Goal: Task Accomplishment & Management: Use online tool/utility

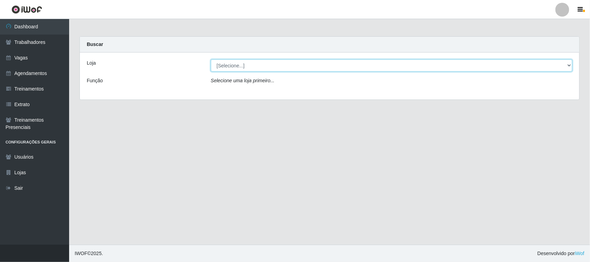
click at [263, 70] on select "[Selecione...] Nordestão - [GEOGRAPHIC_DATA]" at bounding box center [391, 65] width 361 height 12
select select "382"
click at [211, 59] on select "[Selecione...] Nordestão - [GEOGRAPHIC_DATA]" at bounding box center [391, 65] width 361 height 12
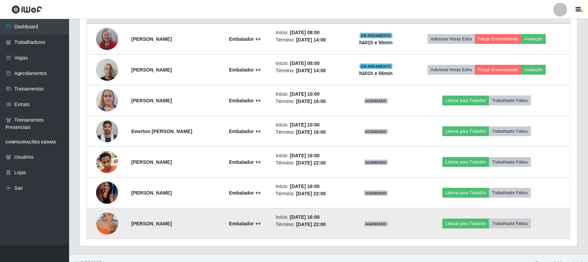
scroll to position [290, 0]
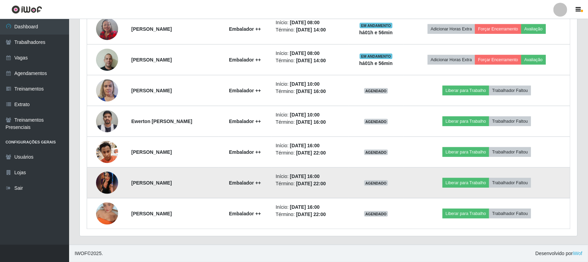
click at [98, 179] on img at bounding box center [107, 182] width 22 height 49
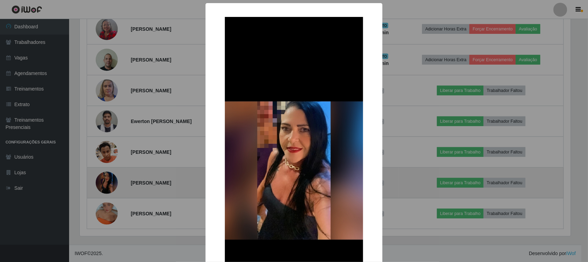
scroll to position [144, 493]
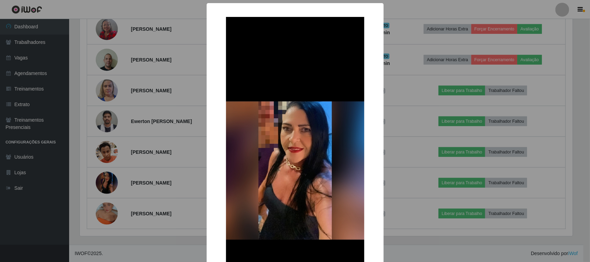
click at [106, 206] on div "× OK Cancel" at bounding box center [295, 131] width 590 height 262
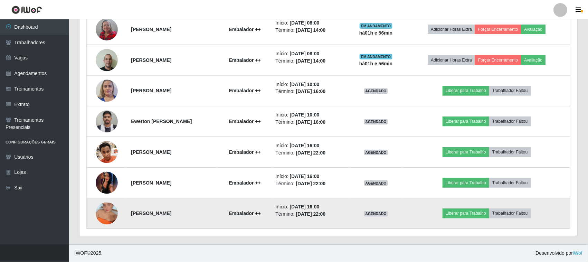
scroll to position [144, 497]
click at [107, 208] on img at bounding box center [107, 213] width 22 height 39
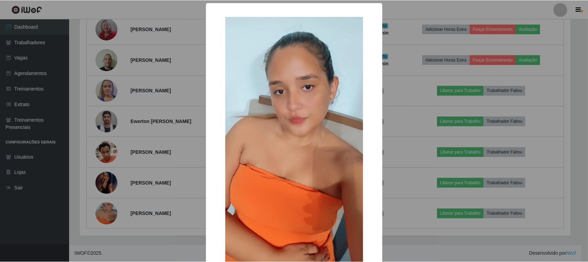
scroll to position [0, 0]
click at [153, 113] on div "× OK Cancel" at bounding box center [295, 131] width 590 height 262
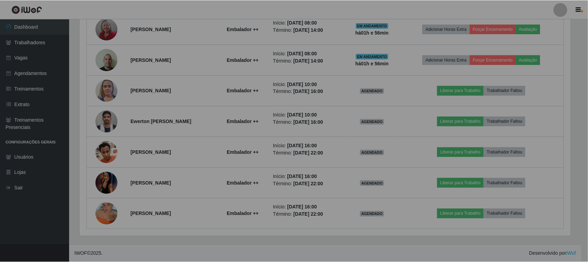
scroll to position [144, 497]
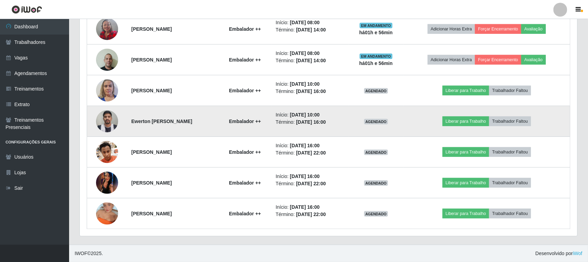
click at [106, 126] on img at bounding box center [107, 120] width 22 height 29
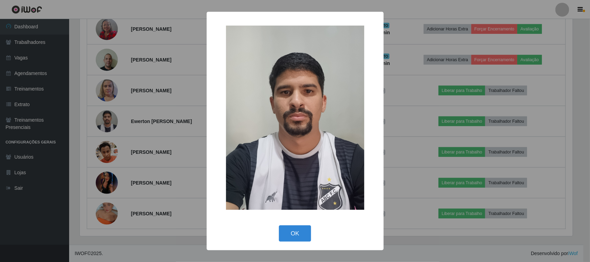
click at [159, 111] on div "× OK Cancel" at bounding box center [295, 131] width 590 height 262
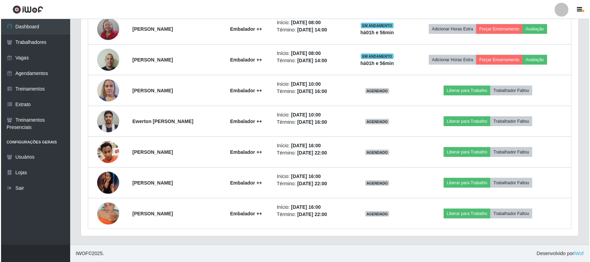
scroll to position [144, 497]
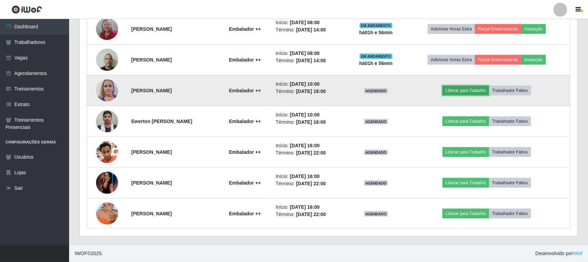
click at [472, 92] on button "Liberar para Trabalho" at bounding box center [465, 91] width 47 height 10
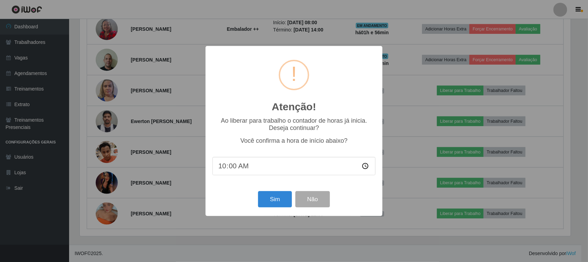
scroll to position [144, 493]
click at [277, 194] on button "Sim" at bounding box center [276, 199] width 34 height 16
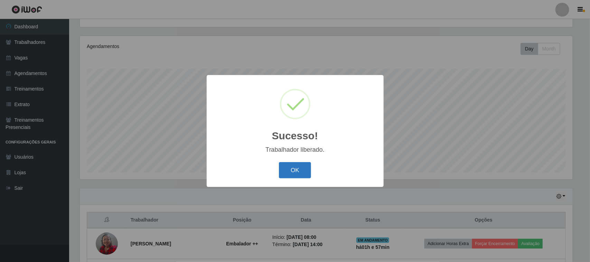
click at [287, 170] on button "OK" at bounding box center [295, 170] width 32 height 16
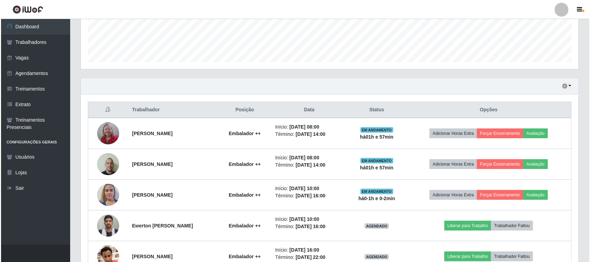
scroll to position [247, 0]
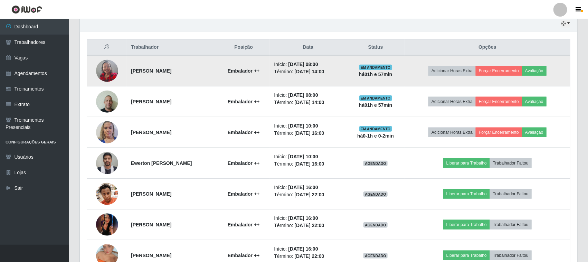
click at [100, 67] on img at bounding box center [107, 70] width 22 height 29
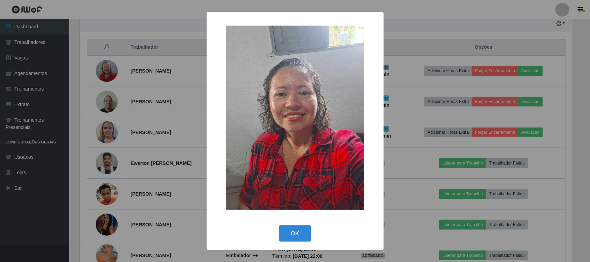
scroll to position [0, 0]
click at [133, 78] on div "× OK Cancel" at bounding box center [295, 131] width 590 height 262
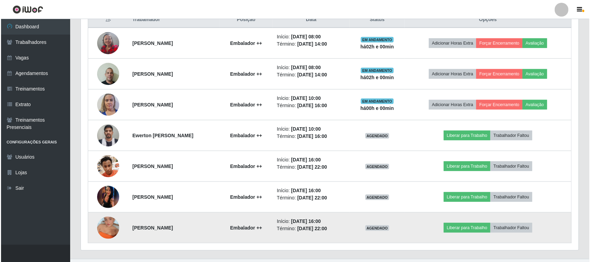
scroll to position [290, 0]
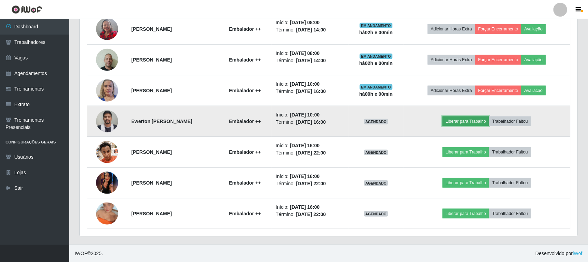
click at [460, 123] on button "Liberar para Trabalho" at bounding box center [465, 121] width 47 height 10
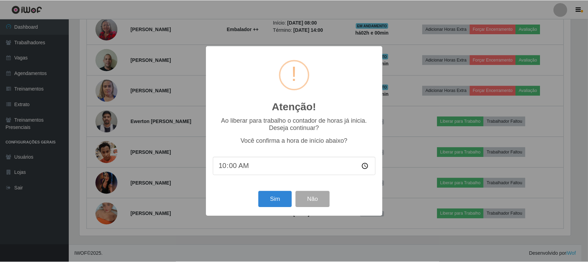
scroll to position [144, 493]
click at [281, 196] on button "Sim" at bounding box center [276, 199] width 34 height 16
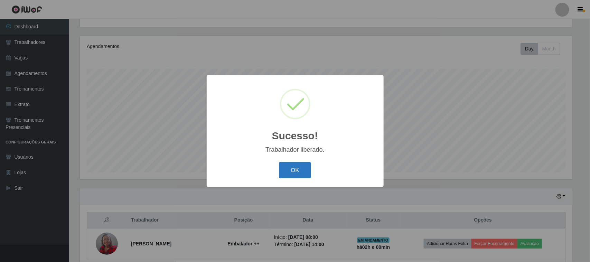
click at [297, 174] on button "OK" at bounding box center [295, 170] width 32 height 16
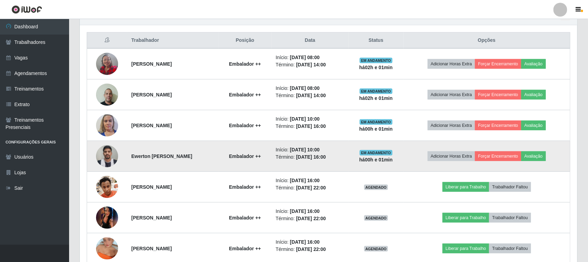
scroll to position [290, 0]
